Goal: Information Seeking & Learning: Learn about a topic

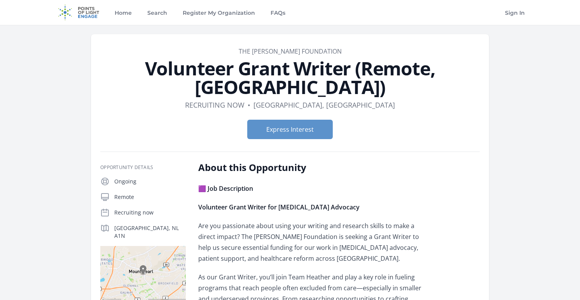
click at [251, 79] on h1 "Volunteer Grant Writer (Remote, [GEOGRAPHIC_DATA])" at bounding box center [289, 77] width 379 height 37
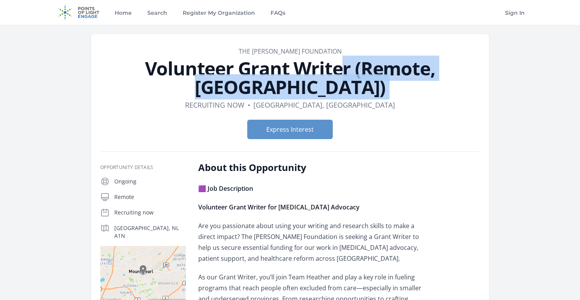
click at [251, 79] on h1 "Volunteer Grant Writer (Remote, [GEOGRAPHIC_DATA])" at bounding box center [289, 77] width 379 height 37
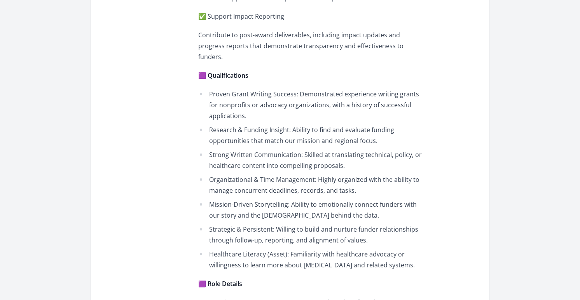
scroll to position [684, 0]
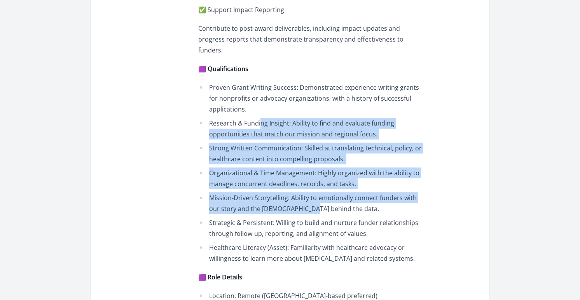
drag, startPoint x: 259, startPoint y: 84, endPoint x: 297, endPoint y: 168, distance: 91.9
click at [297, 167] on ul "Proven Grant Writing Success: Demonstrated experience writing grants for nonpro…" at bounding box center [311, 173] width 227 height 182
click at [297, 192] on li "Mission-Driven Storytelling: Ability to emotionally connect funders with our st…" at bounding box center [311, 203] width 227 height 22
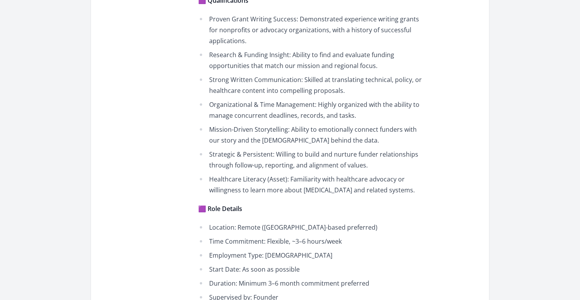
scroll to position [805, 0]
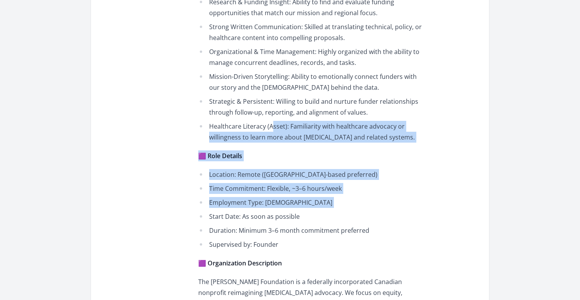
drag, startPoint x: 271, startPoint y: 91, endPoint x: 301, endPoint y: 168, distance: 83.6
click at [301, 169] on ul "Location: Remote ([GEOGRAPHIC_DATA]-based preferred) Time Commitment: Flexible,…" at bounding box center [311, 209] width 227 height 81
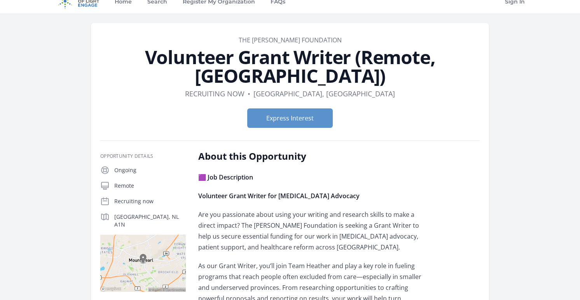
scroll to position [0, 0]
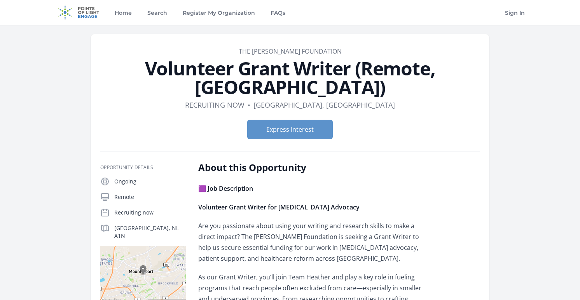
drag, startPoint x: 340, startPoint y: 37, endPoint x: 400, endPoint y: 90, distance: 80.7
click at [400, 100] on dl "Duration Recruiting now • Location [GEOGRAPHIC_DATA], [GEOGRAPHIC_DATA]" at bounding box center [289, 105] width 379 height 11
drag, startPoint x: 400, startPoint y: 90, endPoint x: 411, endPoint y: 37, distance: 54.3
